Goal: Information Seeking & Learning: Check status

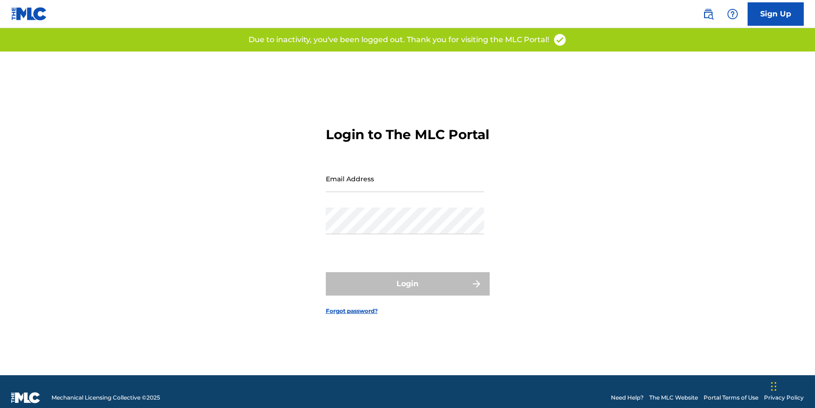
click at [419, 182] on input "Email Address" at bounding box center [405, 178] width 158 height 27
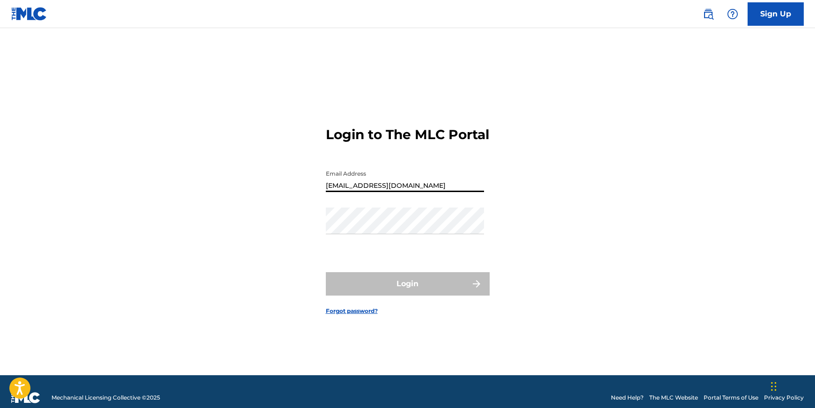
type input "[EMAIL_ADDRESS][DOMAIN_NAME]"
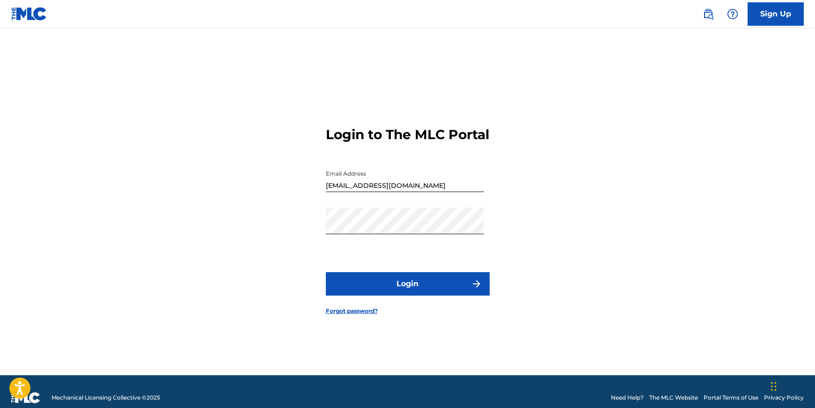
click at [442, 295] on button "Login" at bounding box center [408, 283] width 164 height 23
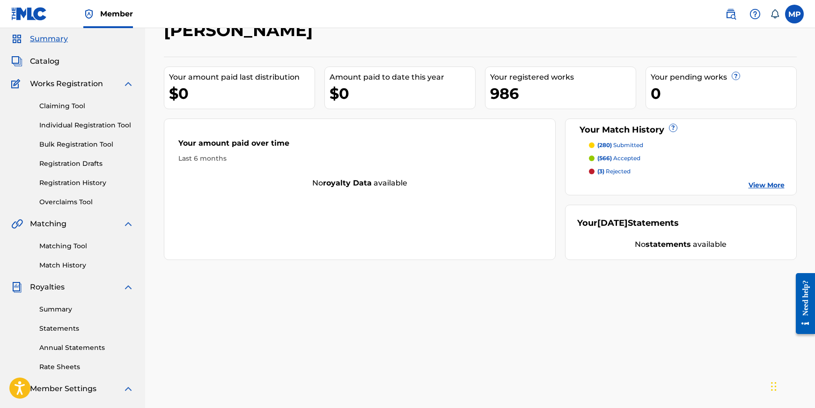
scroll to position [47, 0]
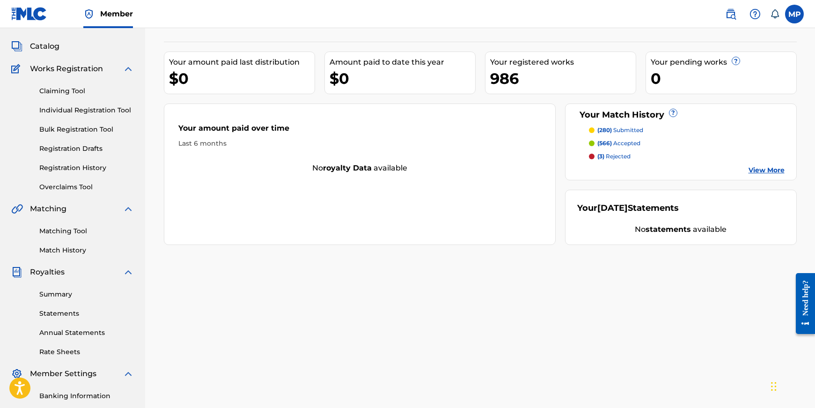
click at [765, 168] on link "View More" at bounding box center [766, 170] width 36 height 10
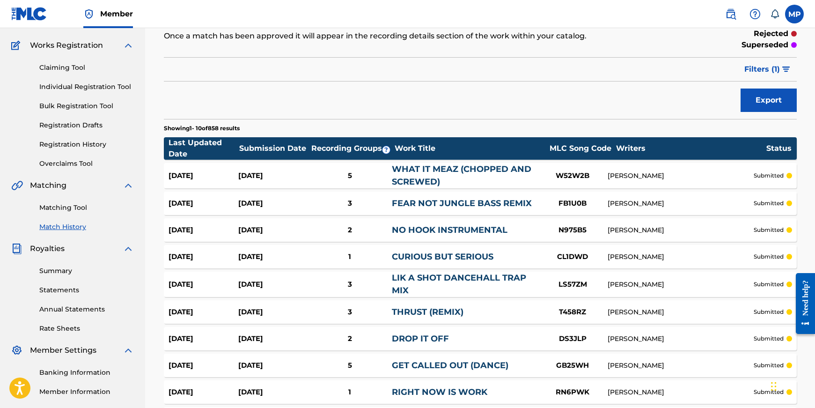
scroll to position [186, 0]
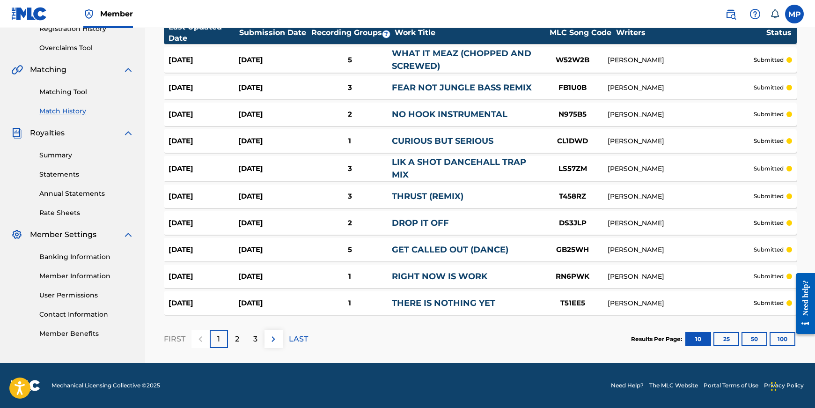
click at [777, 342] on button "100" at bounding box center [783, 339] width 26 height 14
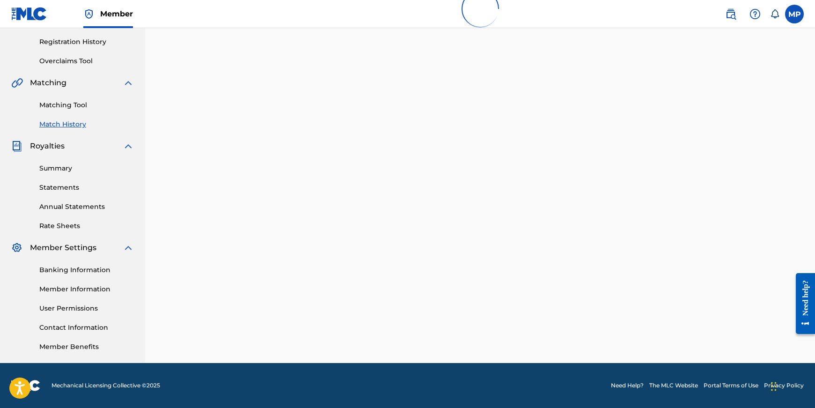
scroll to position [173, 0]
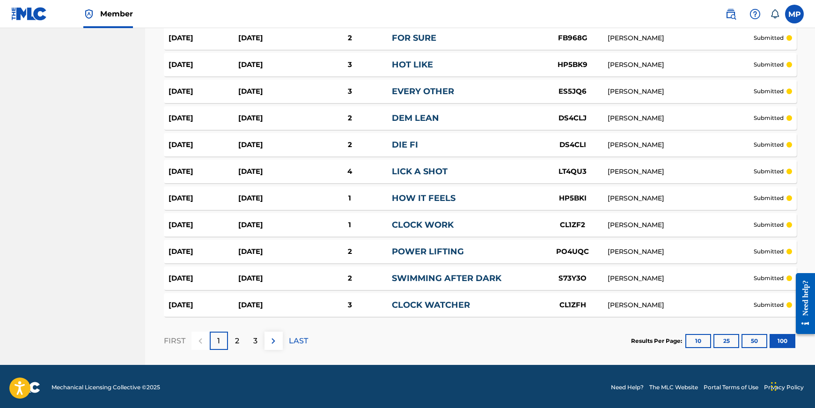
click at [297, 336] on p "LAST" at bounding box center [298, 340] width 19 height 11
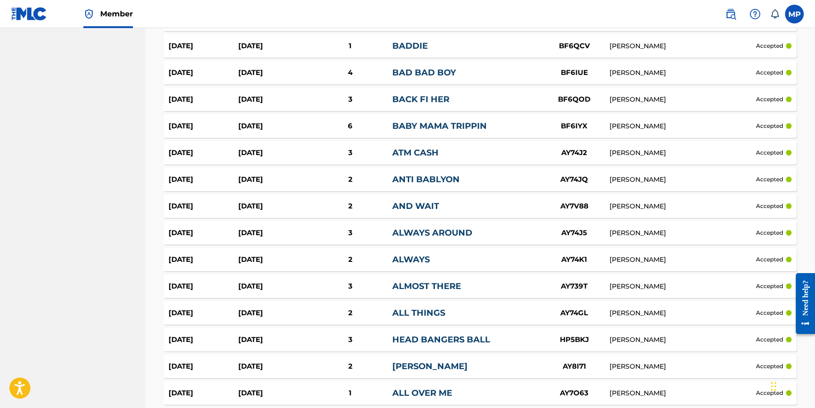
scroll to position [2024, 0]
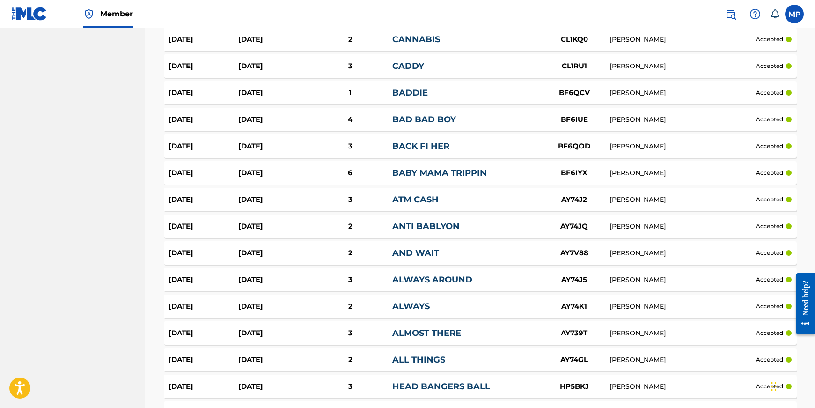
click at [435, 170] on link "BABY MAMA TRIPPIN" at bounding box center [439, 173] width 95 height 10
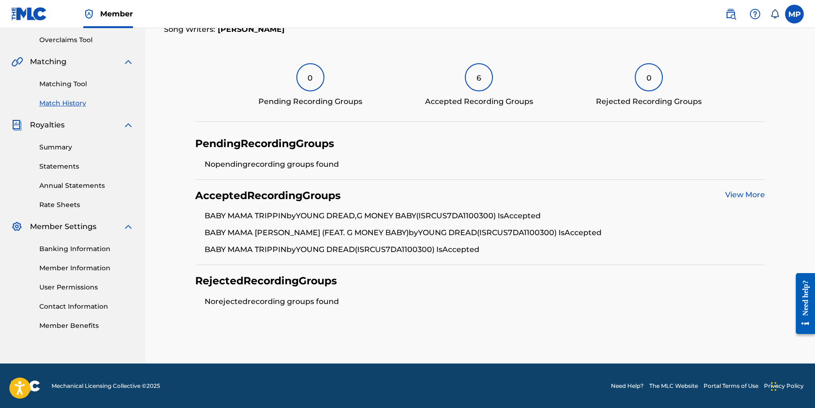
scroll to position [194, 0]
click at [762, 198] on link "View More" at bounding box center [745, 194] width 40 height 9
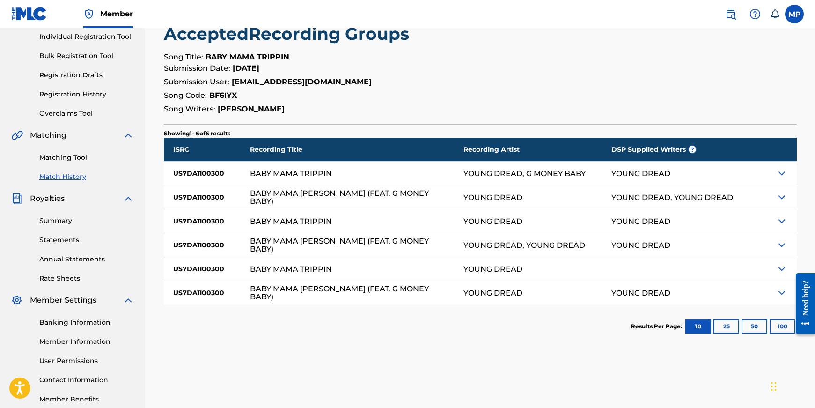
scroll to position [140, 0]
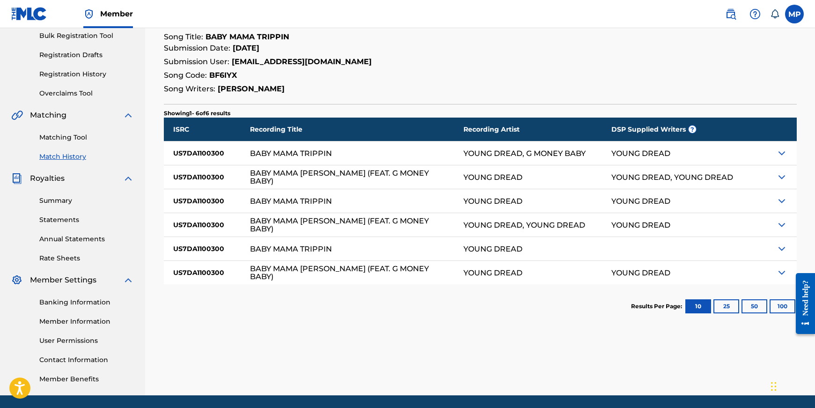
click at [782, 221] on img at bounding box center [781, 224] width 11 height 11
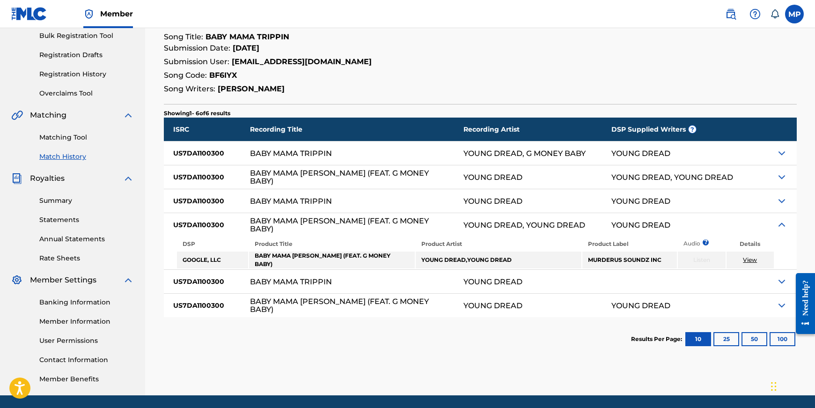
click at [779, 206] on img at bounding box center [781, 200] width 11 height 11
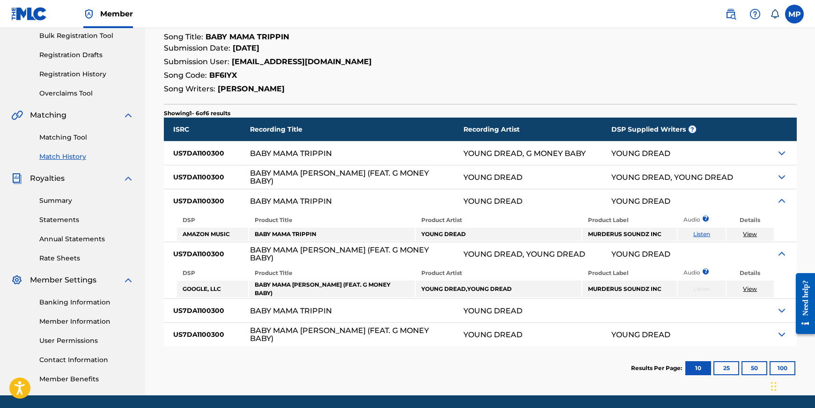
click at [748, 235] on link "View" at bounding box center [750, 233] width 14 height 7
click at [778, 179] on img at bounding box center [781, 176] width 11 height 11
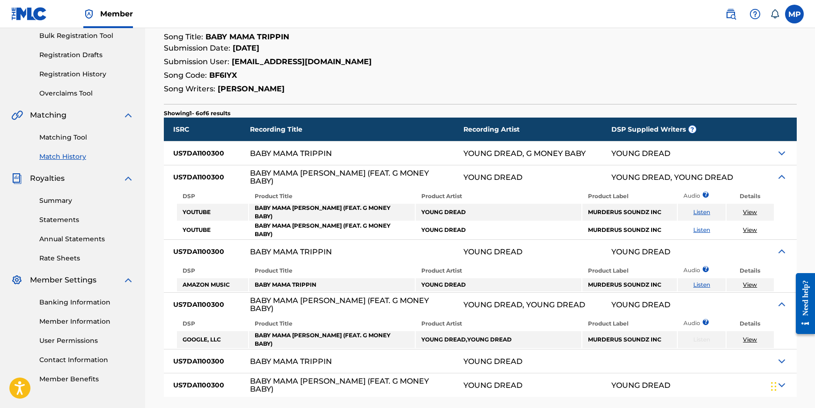
click at [754, 226] on link "View" at bounding box center [750, 229] width 14 height 7
click at [745, 208] on link "View" at bounding box center [750, 211] width 14 height 7
click at [784, 157] on img at bounding box center [781, 152] width 11 height 11
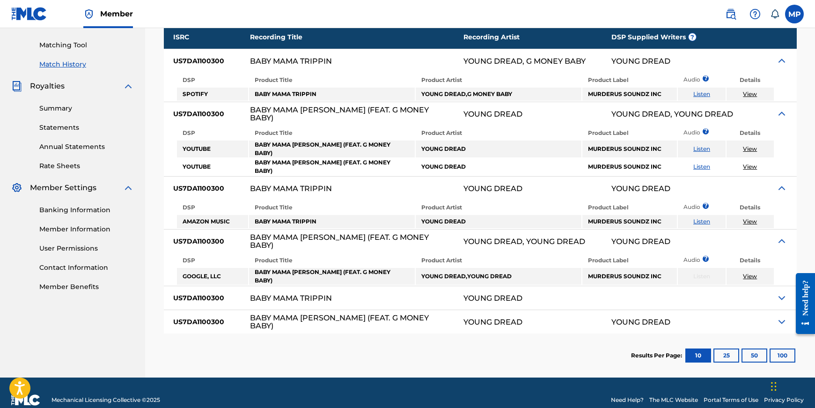
scroll to position [236, 0]
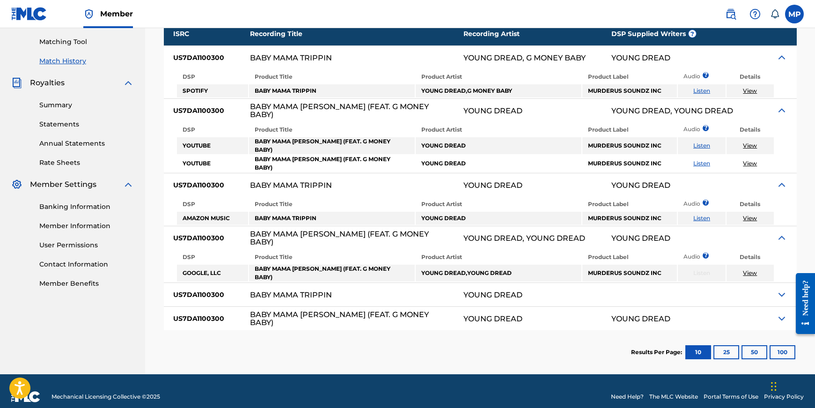
click at [782, 289] on img at bounding box center [781, 294] width 11 height 11
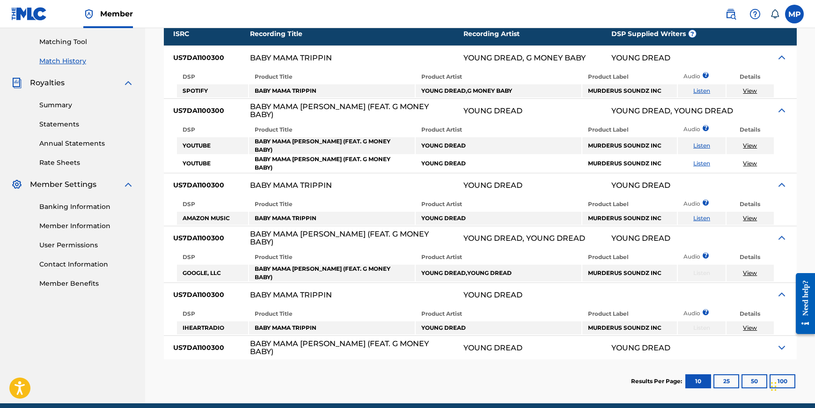
click at [753, 324] on link "View" at bounding box center [750, 327] width 14 height 7
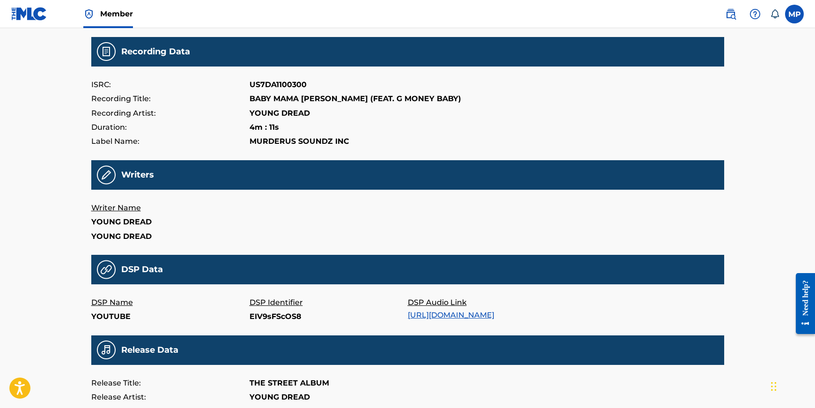
scroll to position [234, 0]
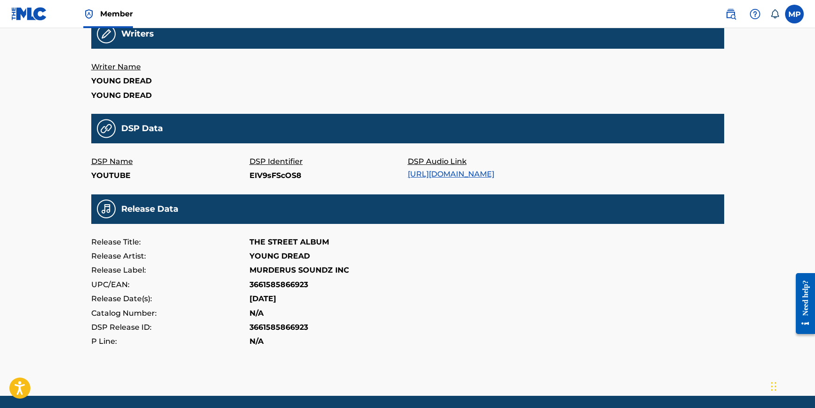
click at [442, 176] on link "https://music.youtube.com/watch?v=EIV9sFScOS8" at bounding box center [451, 173] width 87 height 9
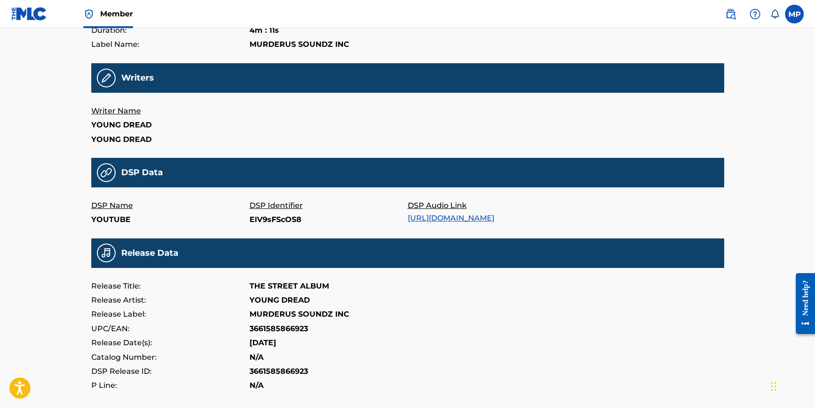
scroll to position [88, 0]
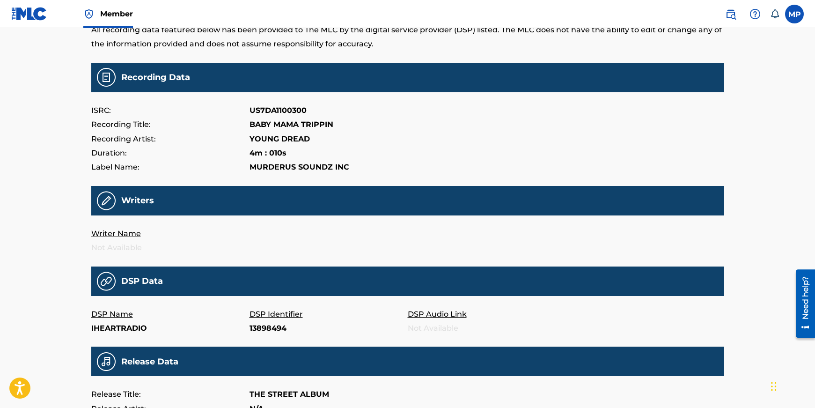
scroll to position [18, 0]
